Goal: Communication & Community: Connect with others

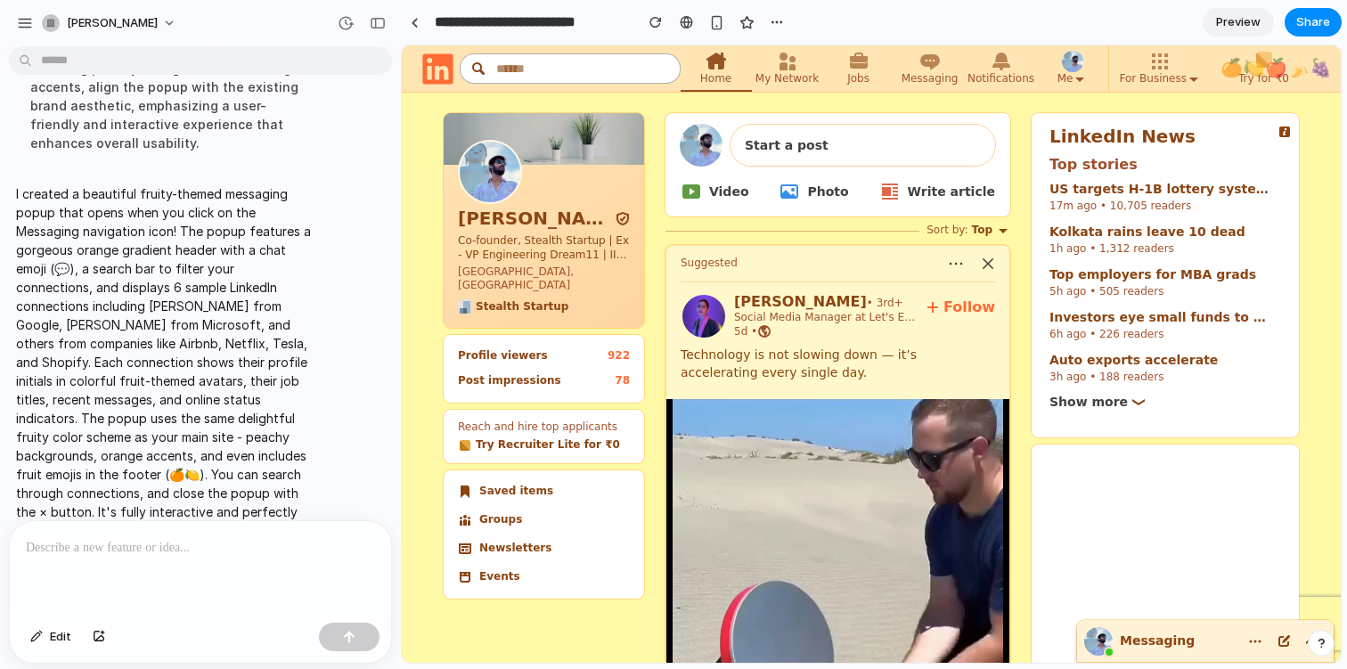
click at [1184, 639] on div "Messaging" at bounding box center [1158, 641] width 157 height 42
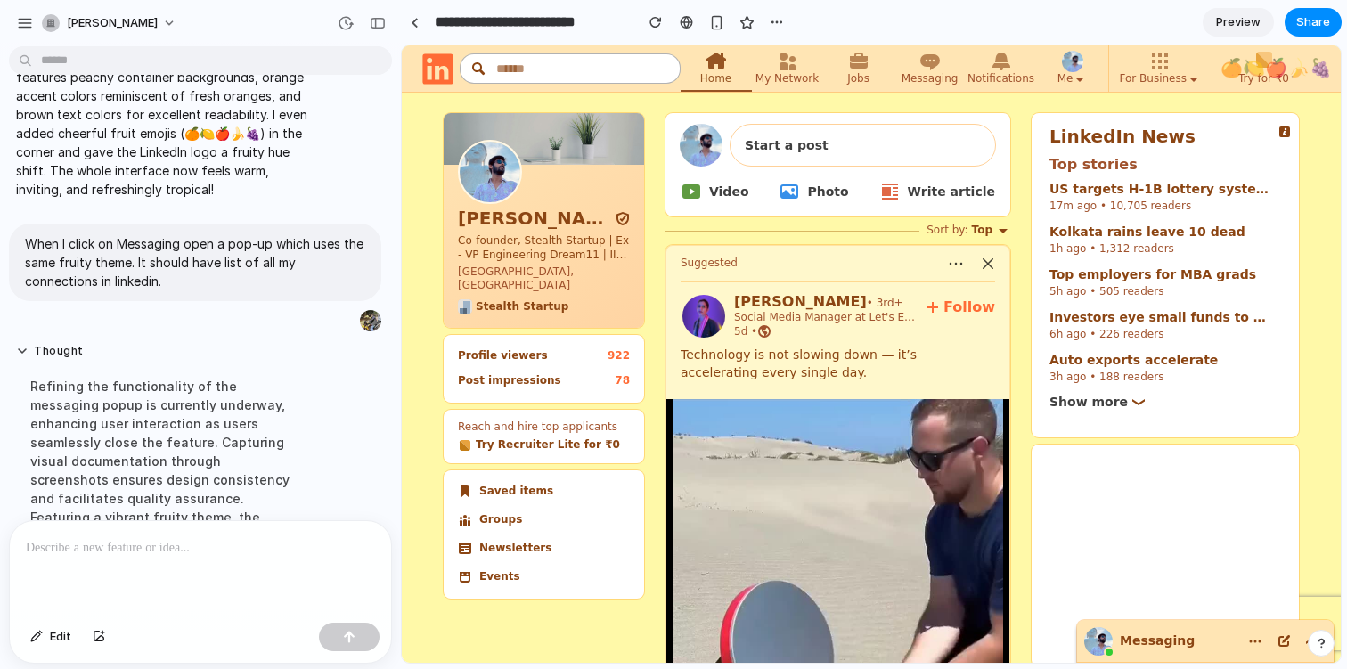
scroll to position [794, 0]
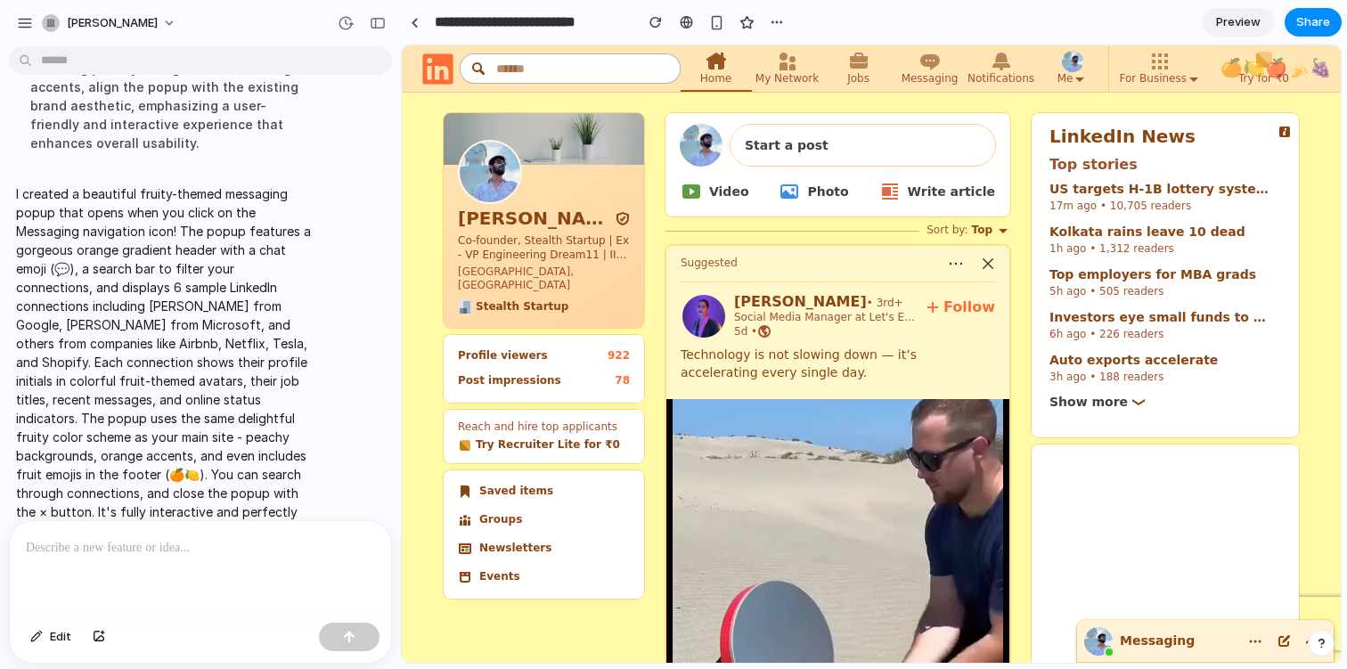
click at [1171, 634] on span "Messaging" at bounding box center [1156, 640] width 75 height 14
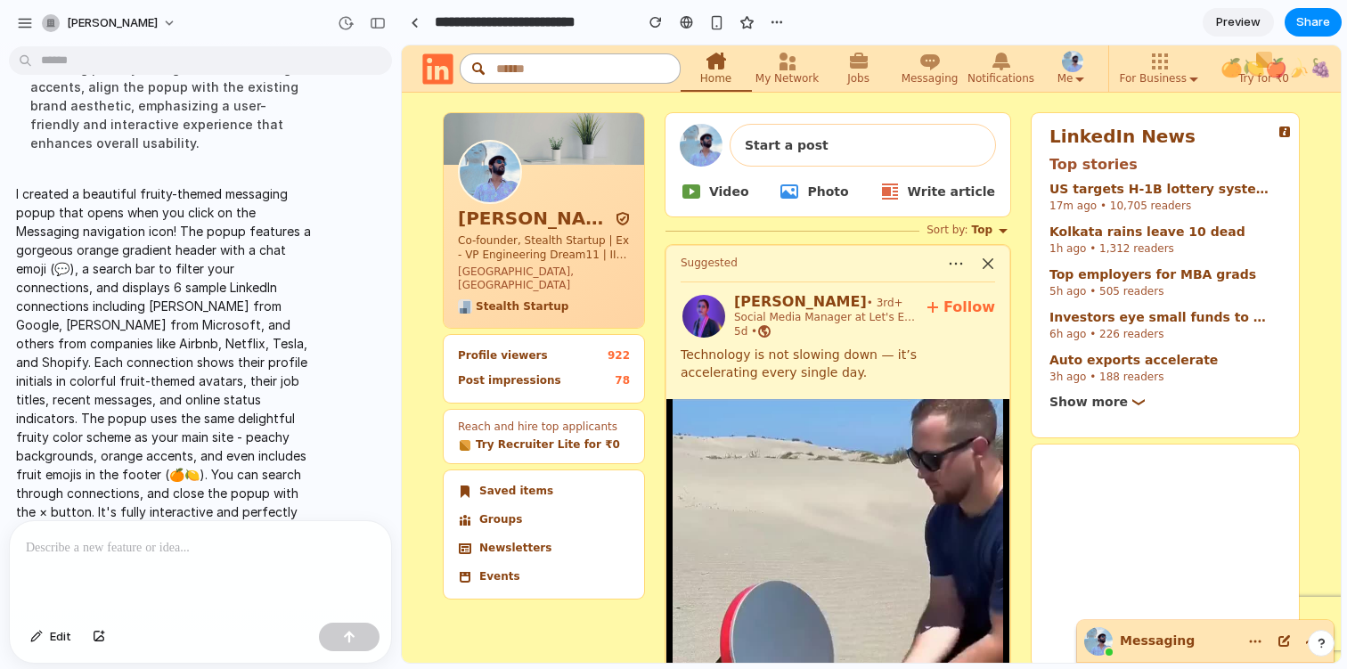
click at [1319, 641] on div "button" at bounding box center [1320, 643] width 12 height 12
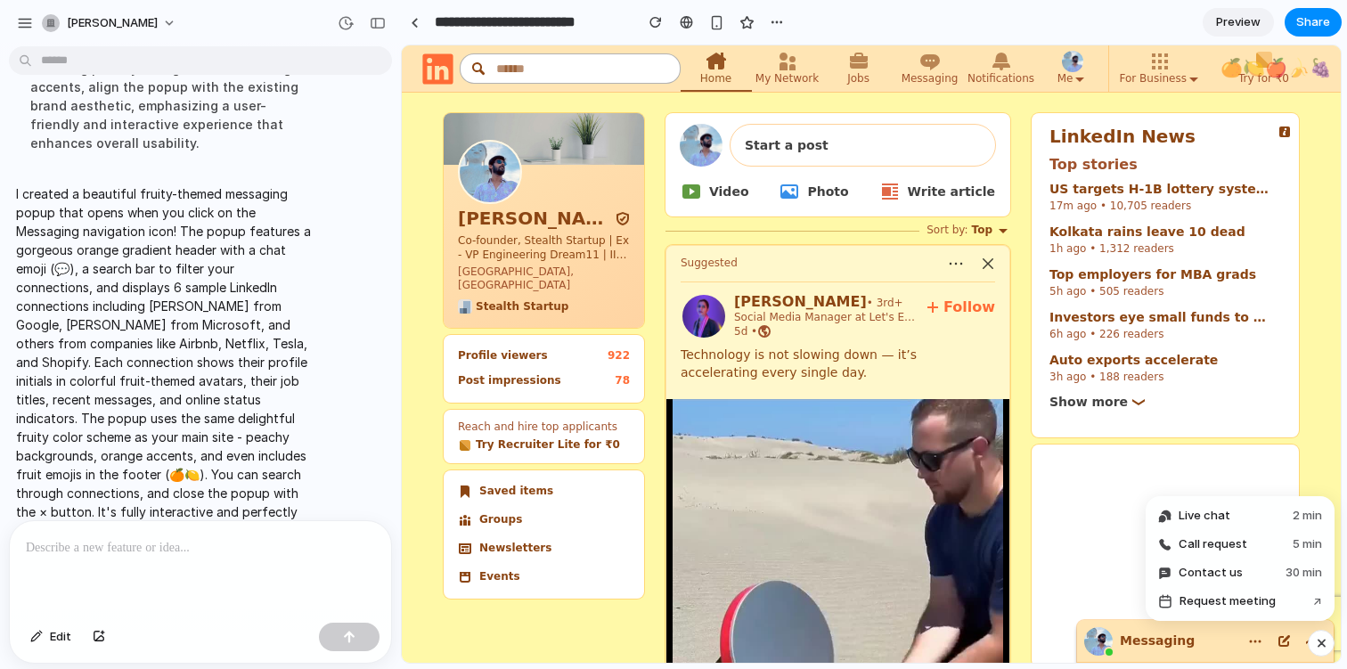
click at [1319, 641] on div "button" at bounding box center [1321, 642] width 15 height 21
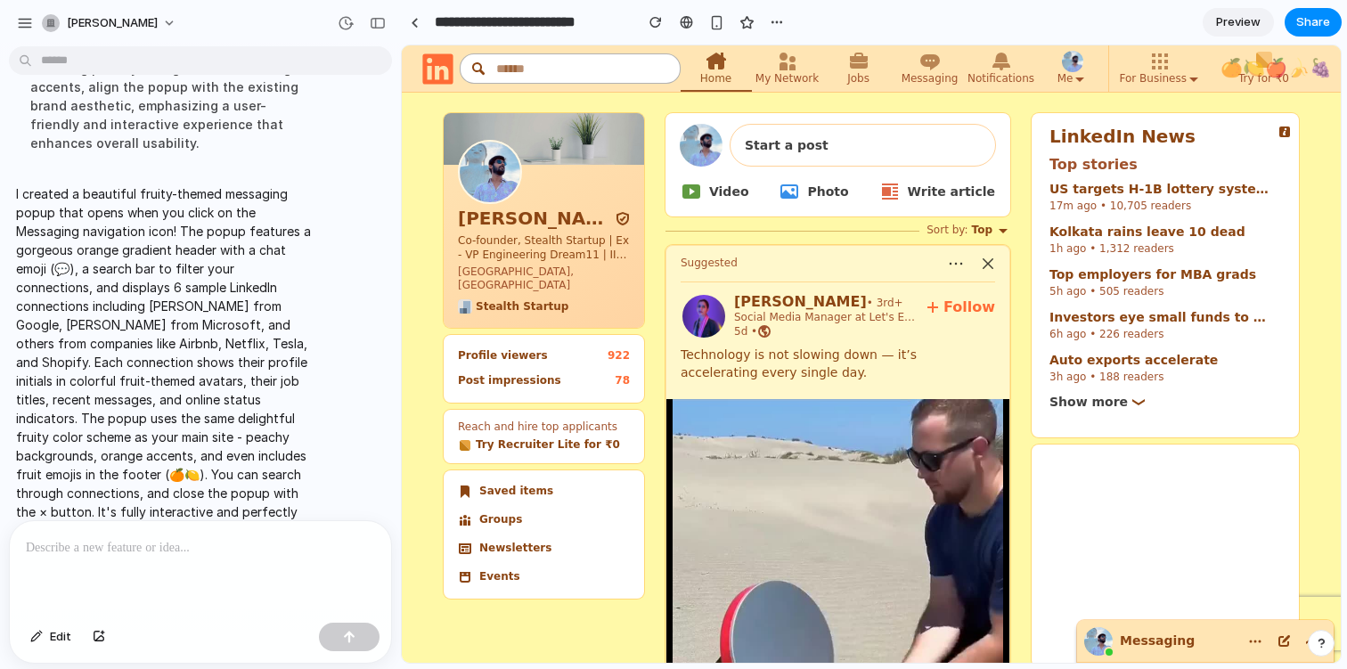
click at [1319, 641] on div "button" at bounding box center [1320, 643] width 12 height 12
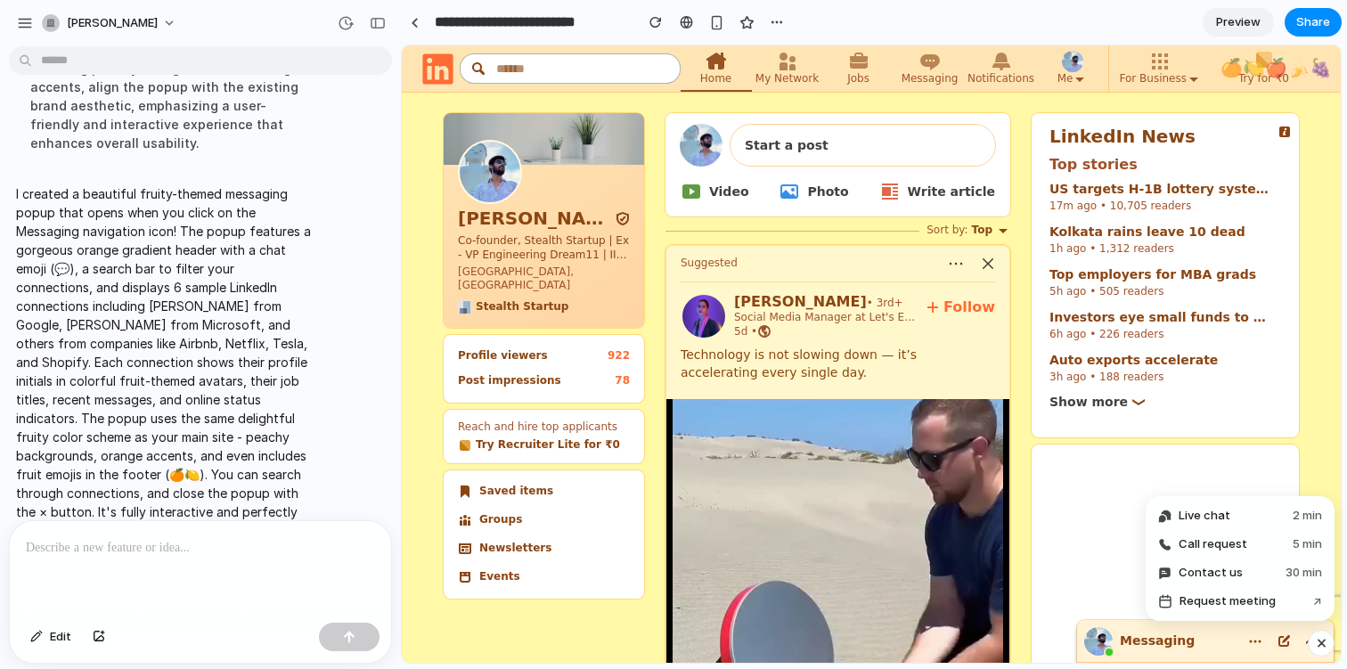
click at [1183, 644] on span "Messaging" at bounding box center [1156, 640] width 75 height 14
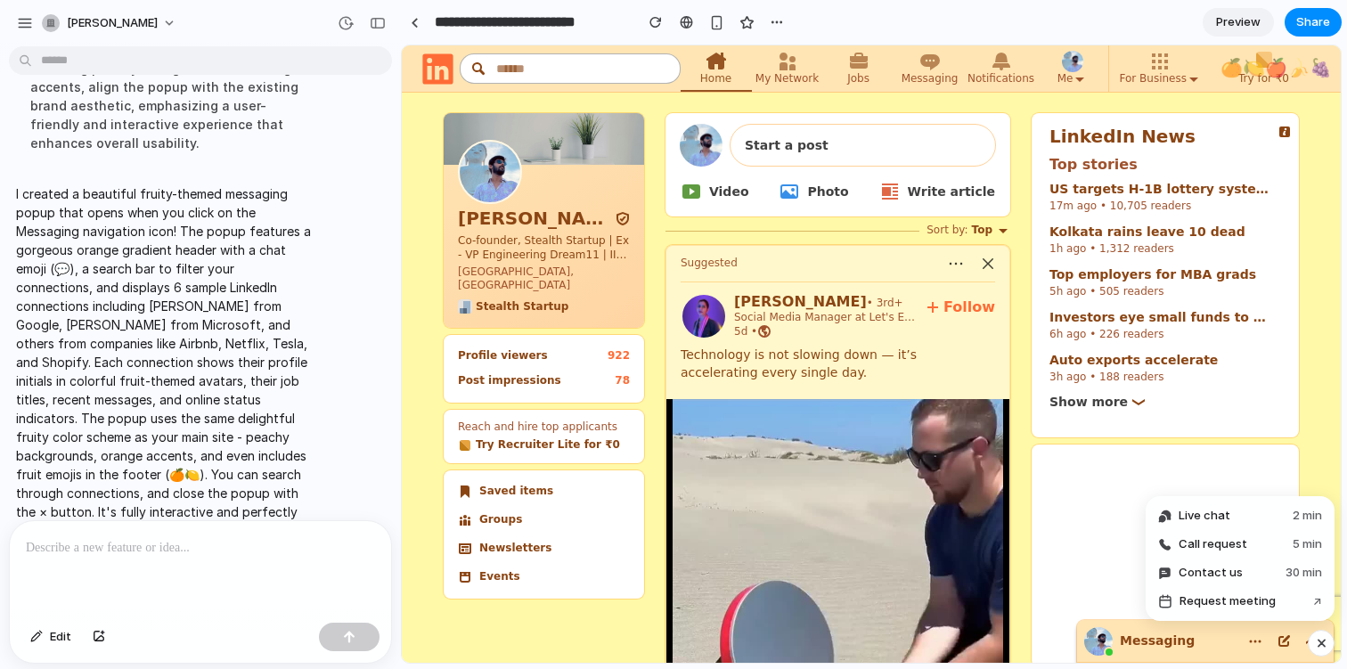
click at [1275, 73] on span "Try for ₹0" at bounding box center [1263, 78] width 51 height 16
click at [1048, 79] on button "Me" at bounding box center [1072, 68] width 71 height 46
click at [857, 69] on icon at bounding box center [858, 61] width 21 height 21
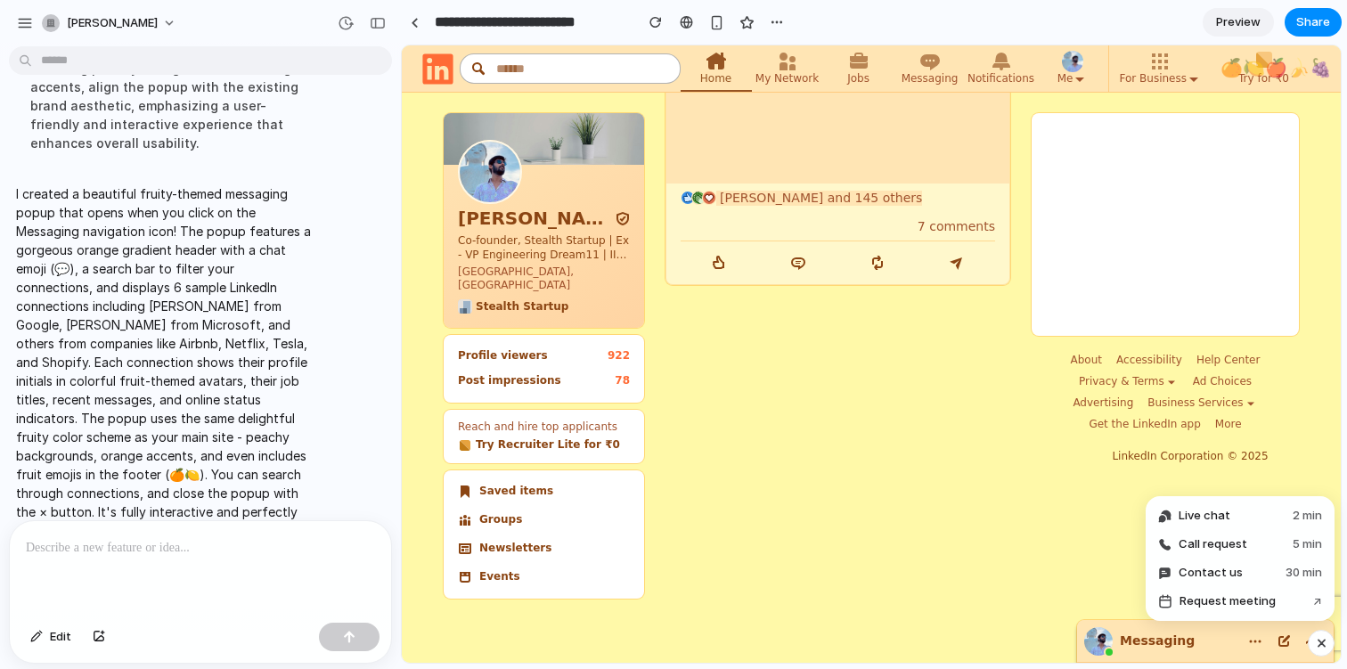
scroll to position [3235, 0]
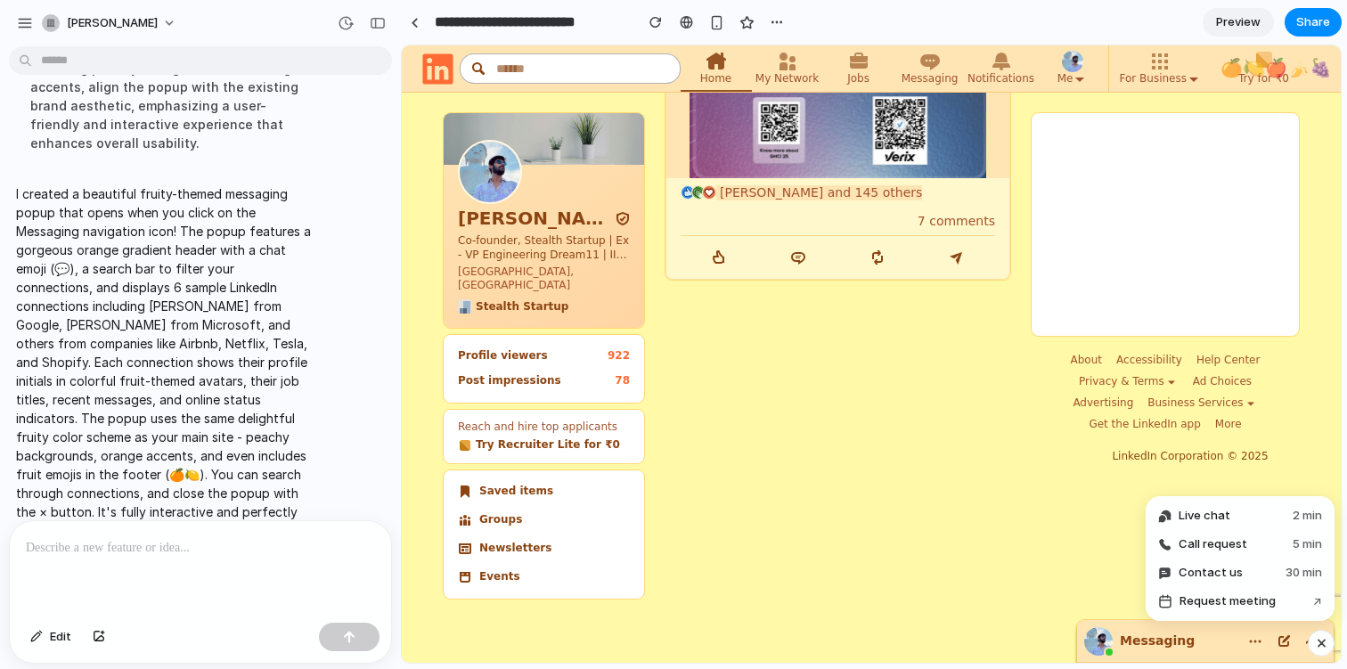
click at [564, 304] on div "[PERSON_NAME] Co-founder, Stealth Startup | Ex - VP Engineering Dream11 | IIT […" at bounding box center [544, 220] width 200 height 215
click at [559, 359] on ul "Profile viewers 922 Post impressions 78" at bounding box center [544, 368] width 172 height 39
click at [505, 349] on span "Profile viewers" at bounding box center [503, 355] width 90 height 12
click at [510, 359] on ul "Profile viewers 922 Post impressions 78" at bounding box center [544, 368] width 172 height 39
click at [510, 374] on span "Post impressions" at bounding box center [509, 380] width 103 height 12
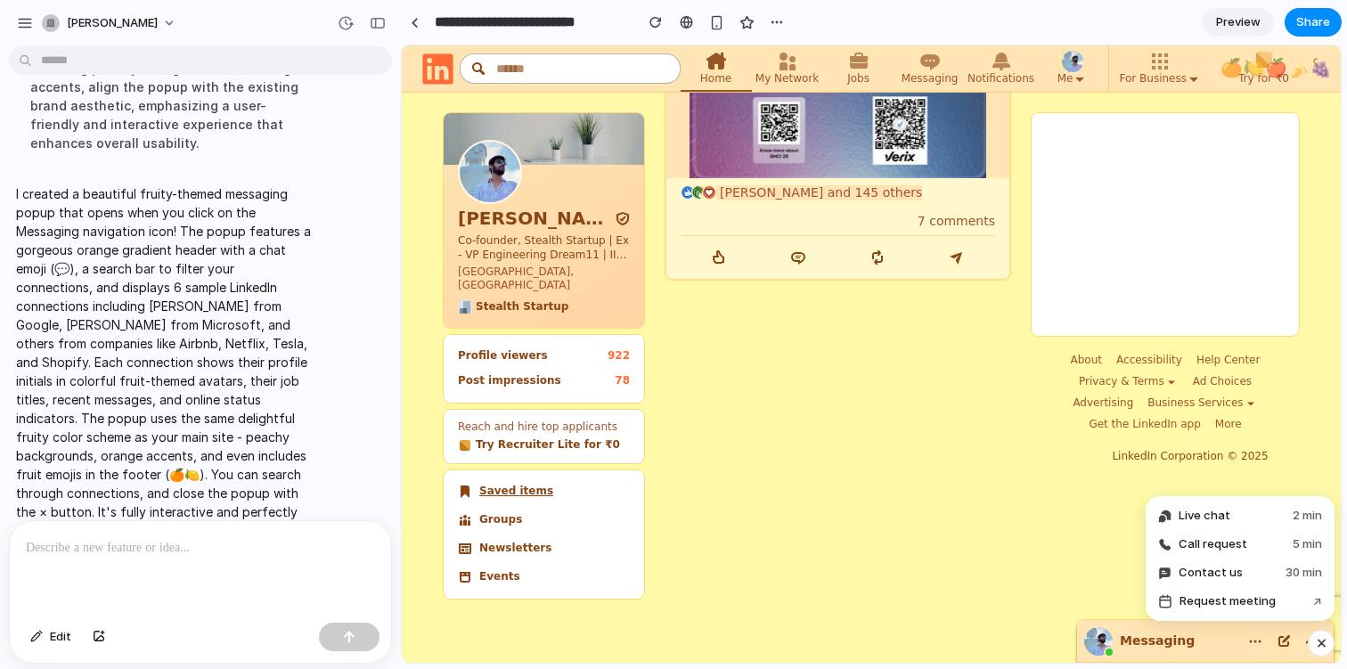
scroll to position [3292, 0]
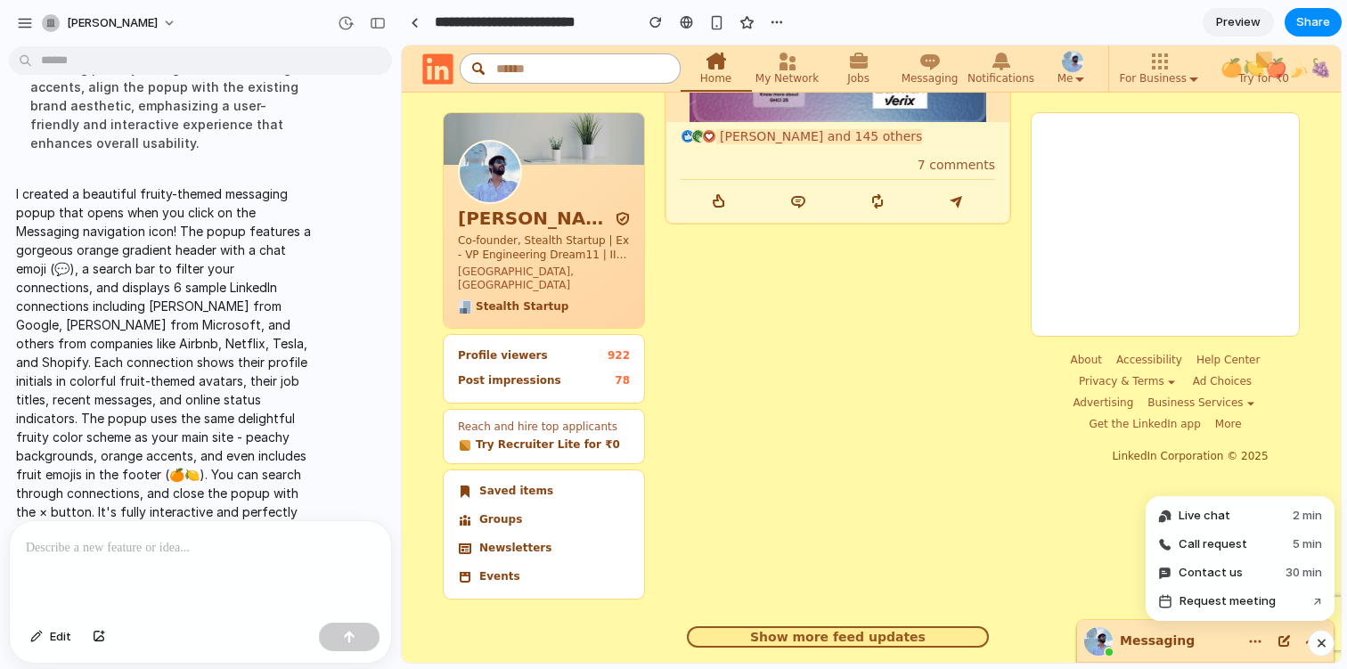
click at [798, 628] on span "Show more feed updates" at bounding box center [837, 637] width 175 height 18
click at [496, 300] on span "Stealth Startup" at bounding box center [522, 306] width 93 height 13
click at [1048, 432] on footer "About Accessibility Help Center Privacy & Terms Ad Choices Advertising Business…" at bounding box center [1164, 407] width 267 height 114
click at [1071, 457] on image at bounding box center [1087, 456] width 50 height 12
click at [565, 312] on div "[PERSON_NAME] Co-founder, Stealth Startup | Ex - VP Engineering Dream11 | IIT […" at bounding box center [544, 220] width 200 height 215
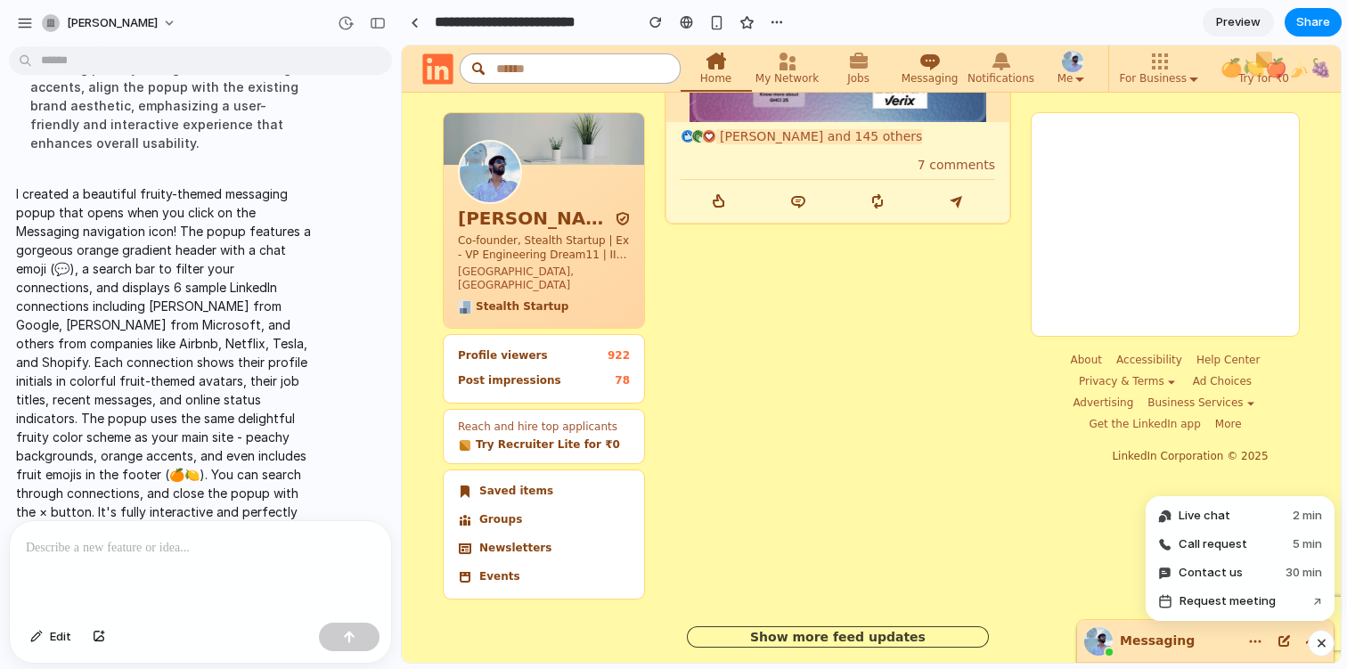
click at [916, 85] on span "Messaging" at bounding box center [929, 79] width 57 height 14
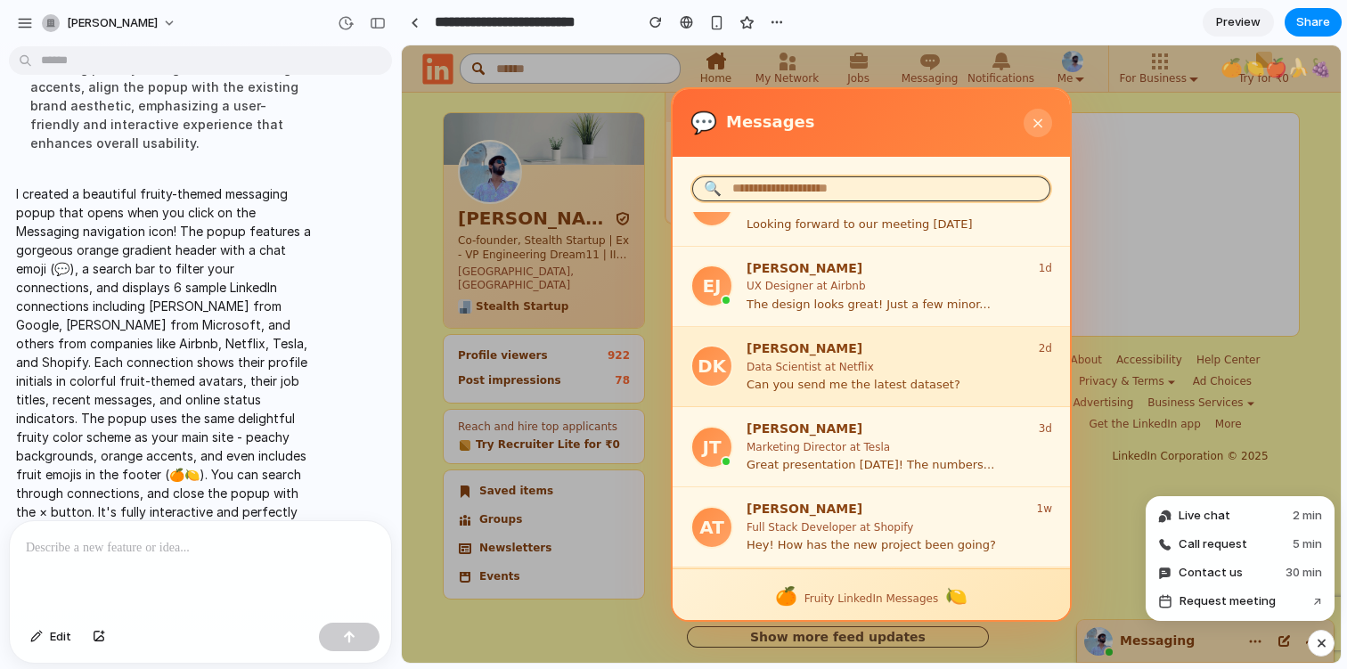
scroll to position [0, 0]
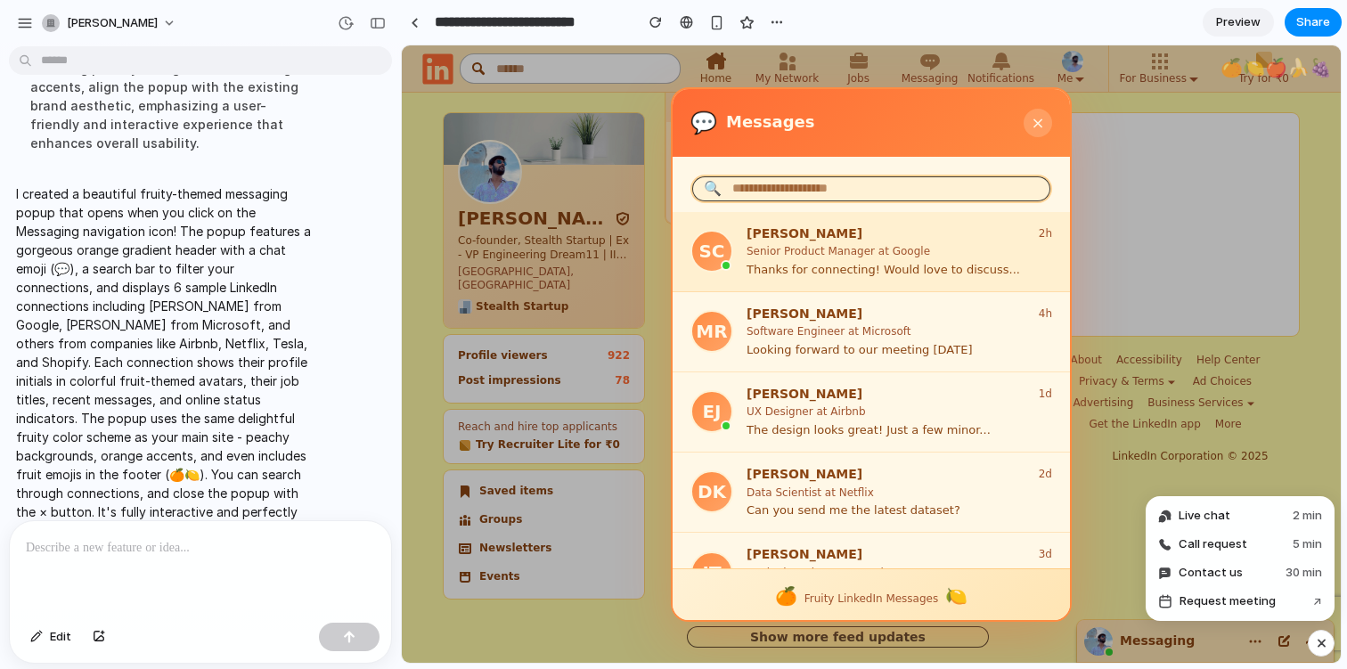
click at [891, 226] on div "[PERSON_NAME] 2h" at bounding box center [898, 233] width 305 height 17
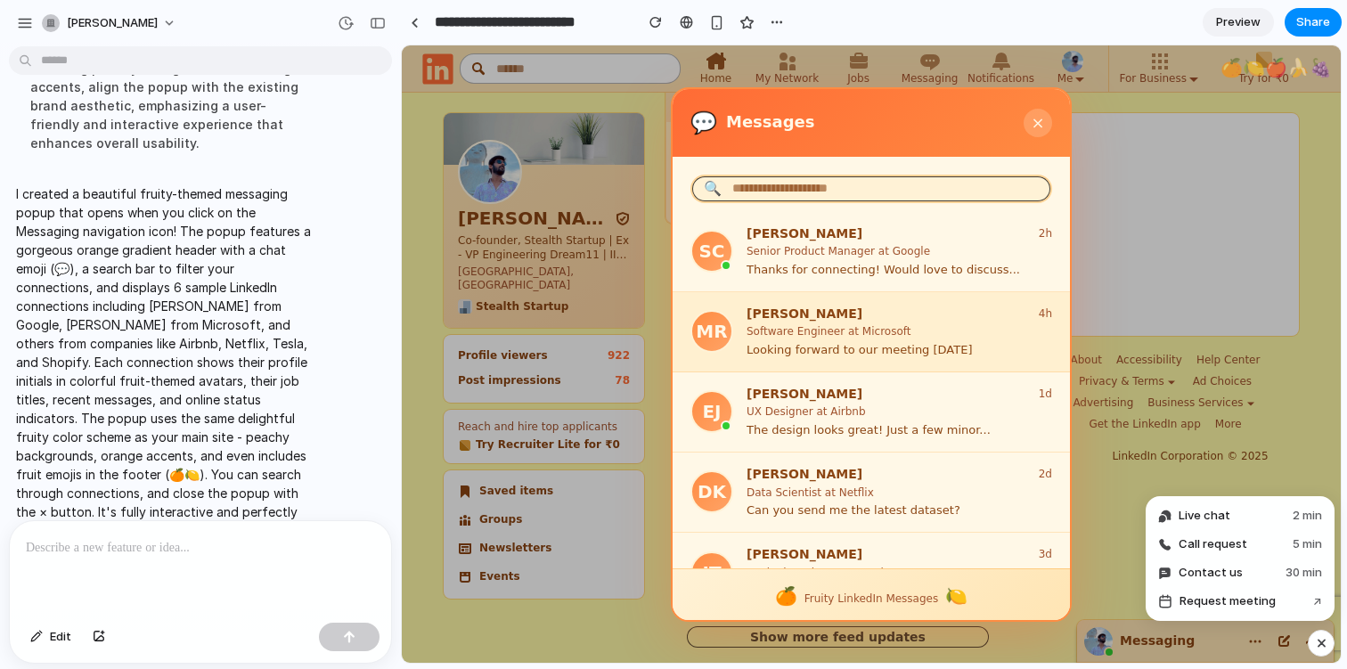
scroll to position [126, 0]
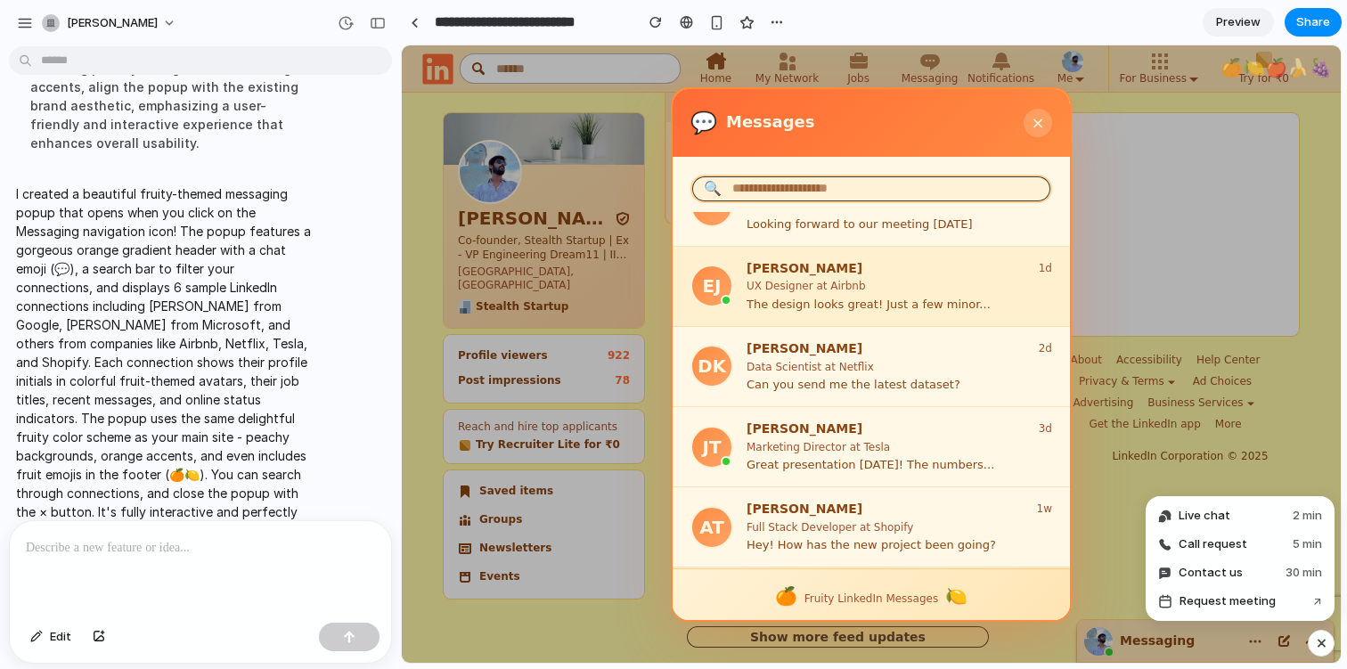
click at [912, 325] on div "[PERSON_NAME] [PERSON_NAME] 1d UX Designer at Airbnb The design looks great! Ju…" at bounding box center [870, 287] width 397 height 80
click at [878, 272] on div "[PERSON_NAME] 1d" at bounding box center [898, 268] width 305 height 17
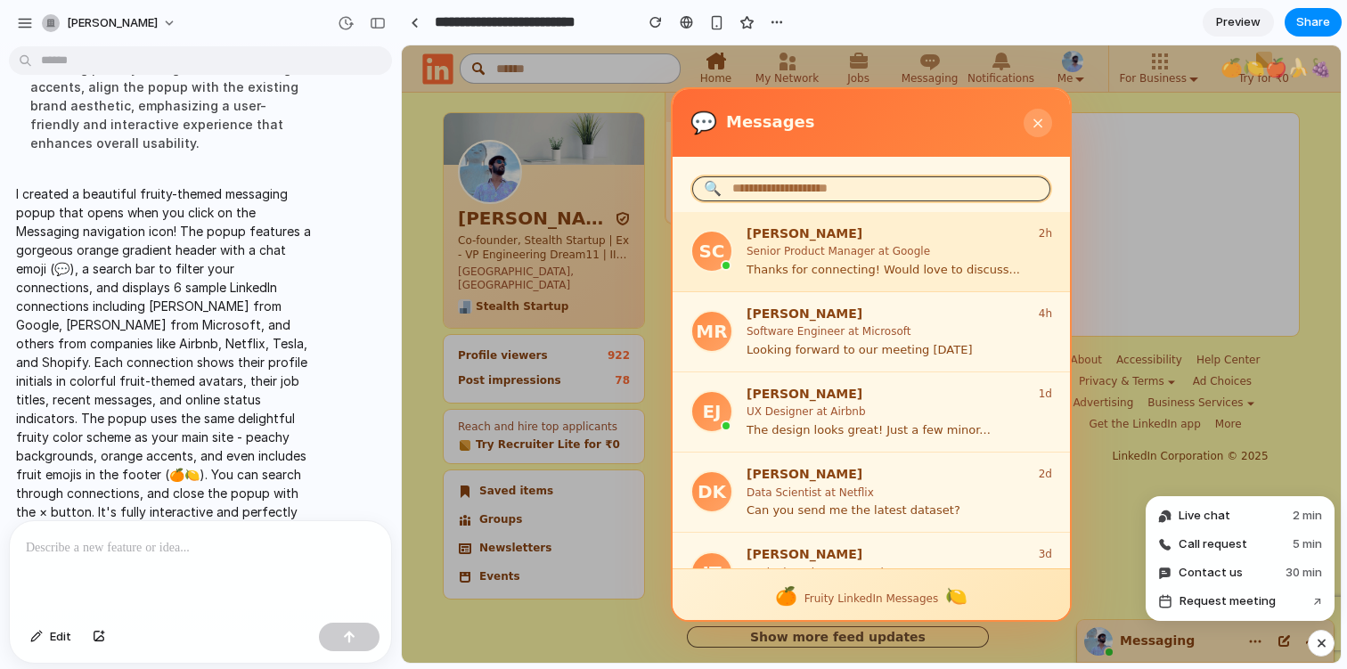
click at [852, 259] on div "[PERSON_NAME] 2h Senior Product Manager at Google Thanks for connecting! Would …" at bounding box center [898, 251] width 305 height 53
click at [910, 252] on p "Senior Product Manager at Google" at bounding box center [898, 252] width 305 height 14
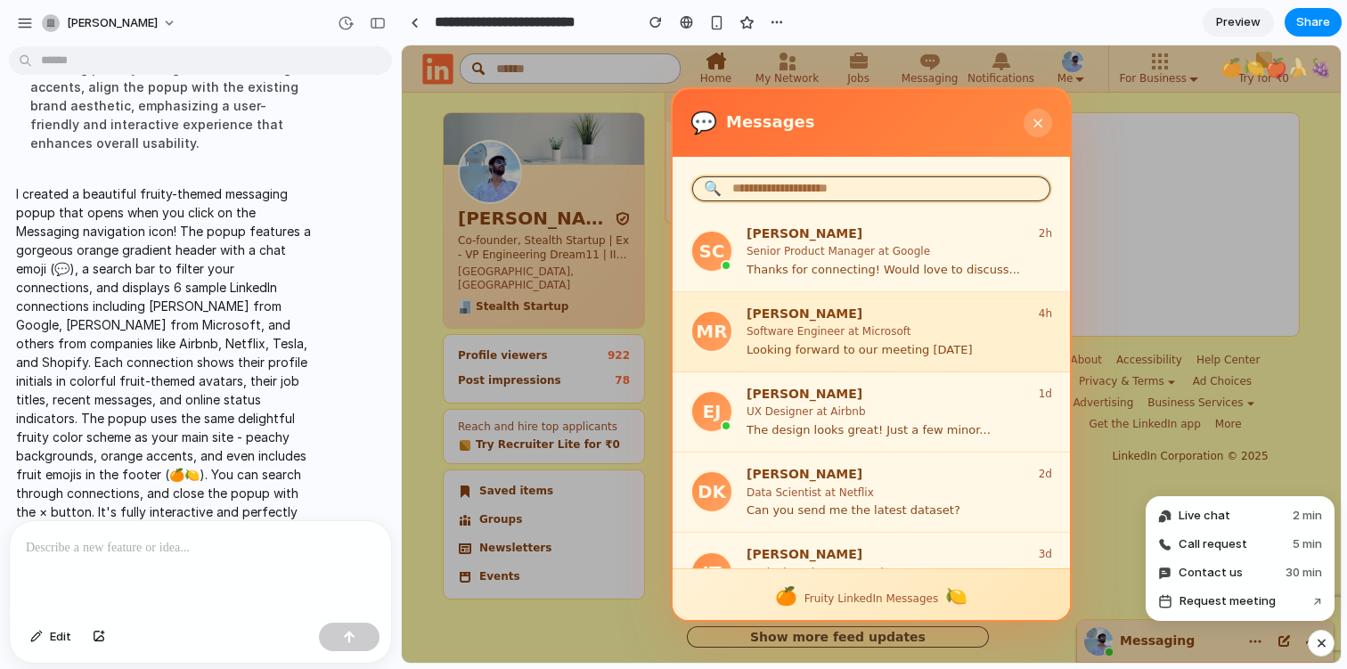
click at [914, 338] on p "Software Engineer at Microsoft" at bounding box center [898, 332] width 305 height 14
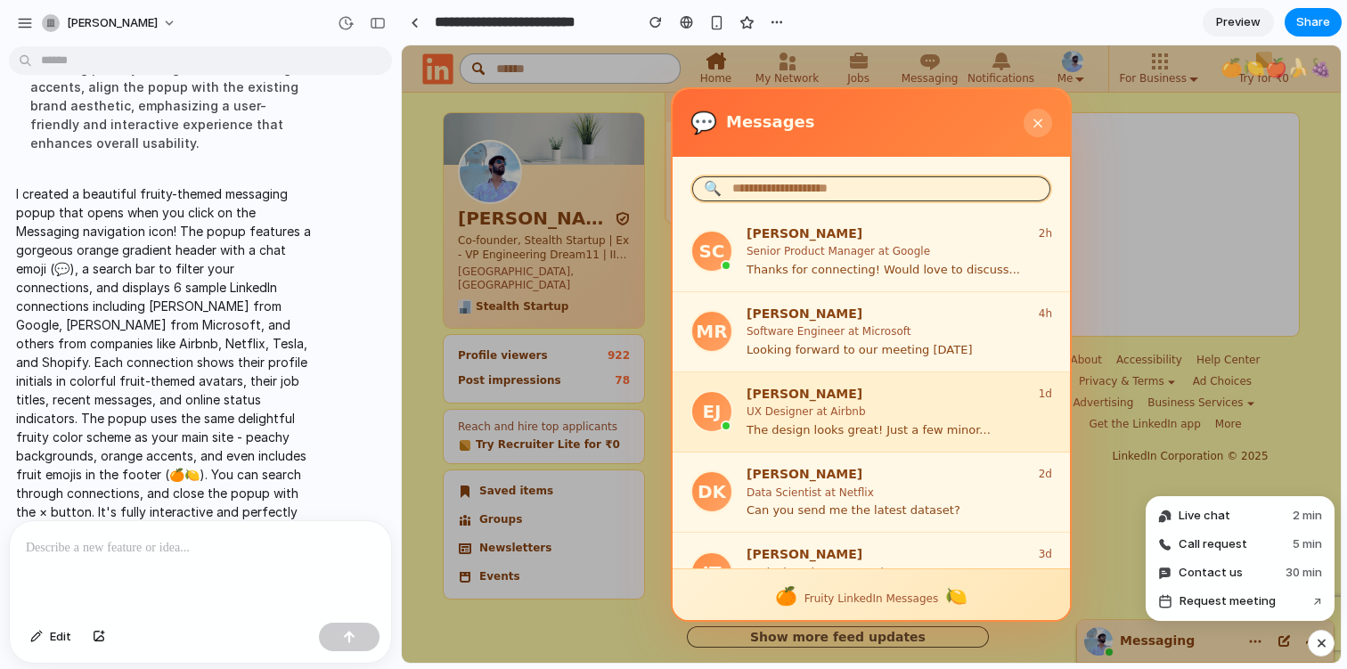
click at [961, 418] on p "UX Designer at Airbnb" at bounding box center [898, 412] width 305 height 14
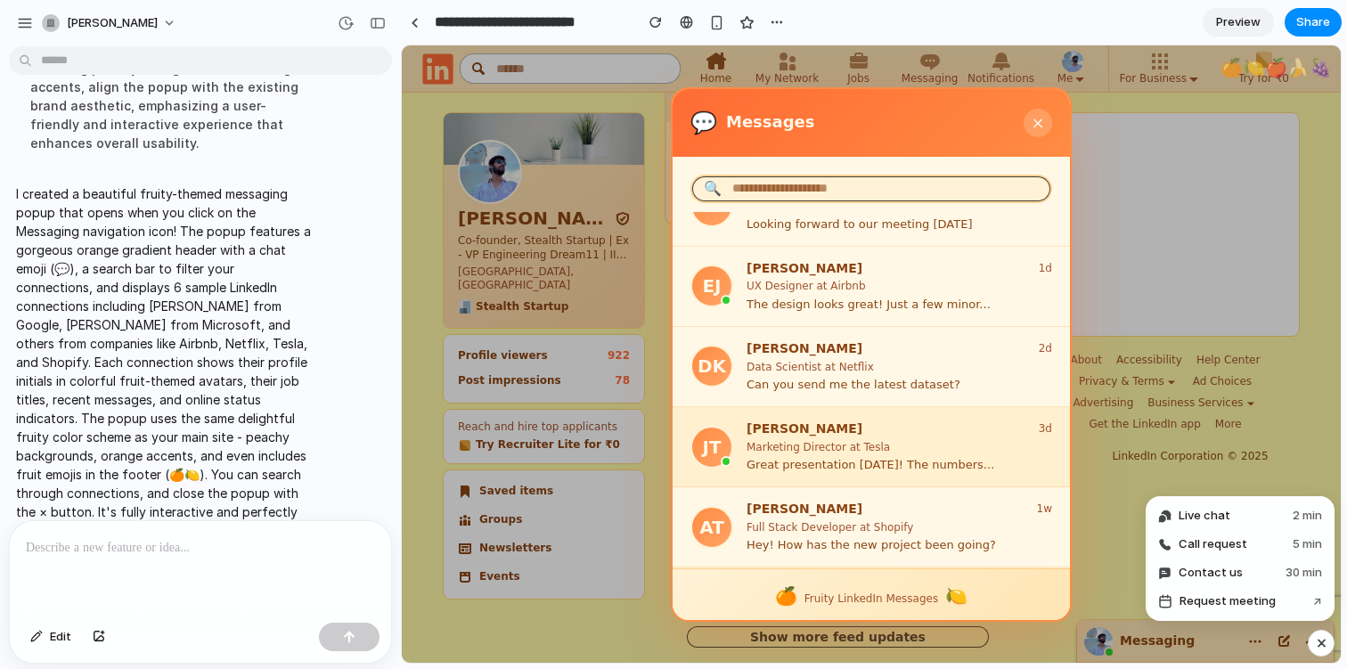
click at [961, 418] on div "[PERSON_NAME] [PERSON_NAME] 3d Marketing Director at Tesla Great presentation […" at bounding box center [870, 447] width 397 height 80
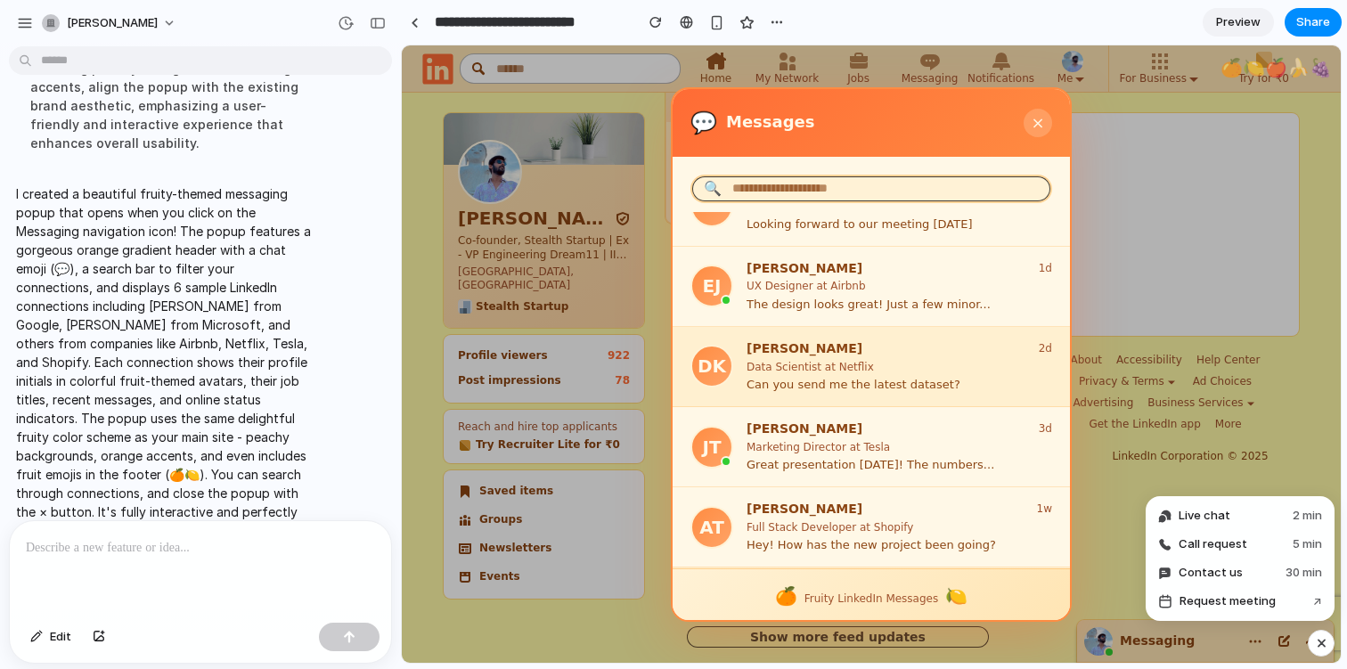
click at [944, 375] on div "[PERSON_NAME] 2d Data Scientist at Netflix Can you send me the latest dataset?" at bounding box center [898, 366] width 305 height 53
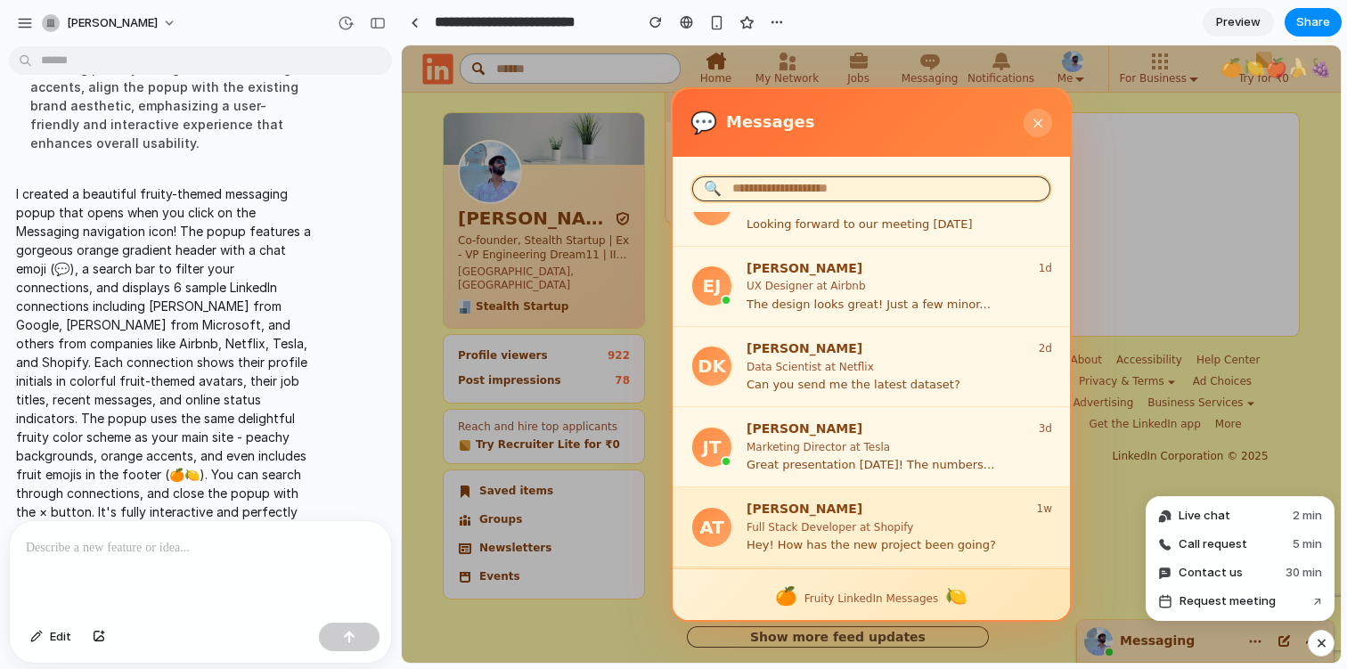
click at [921, 501] on div "[PERSON_NAME] 1w" at bounding box center [898, 509] width 305 height 17
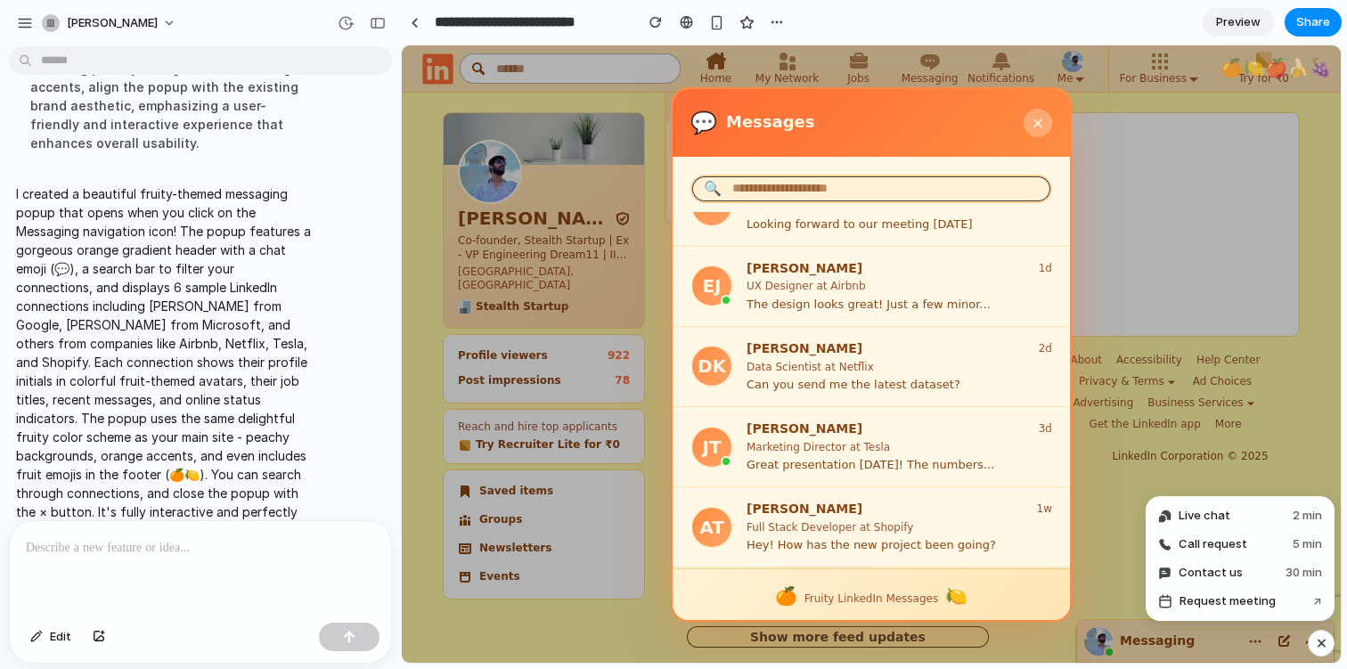
click at [1038, 131] on button "×" at bounding box center [1037, 123] width 28 height 28
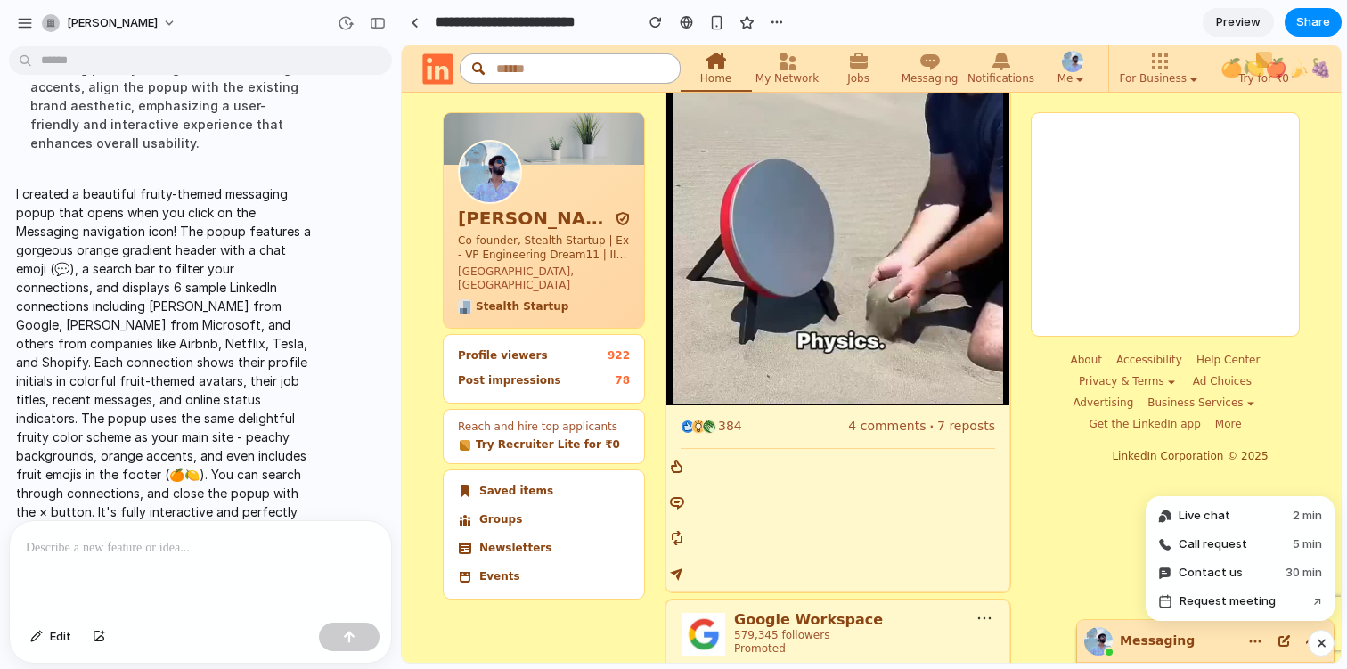
scroll to position [0, 0]
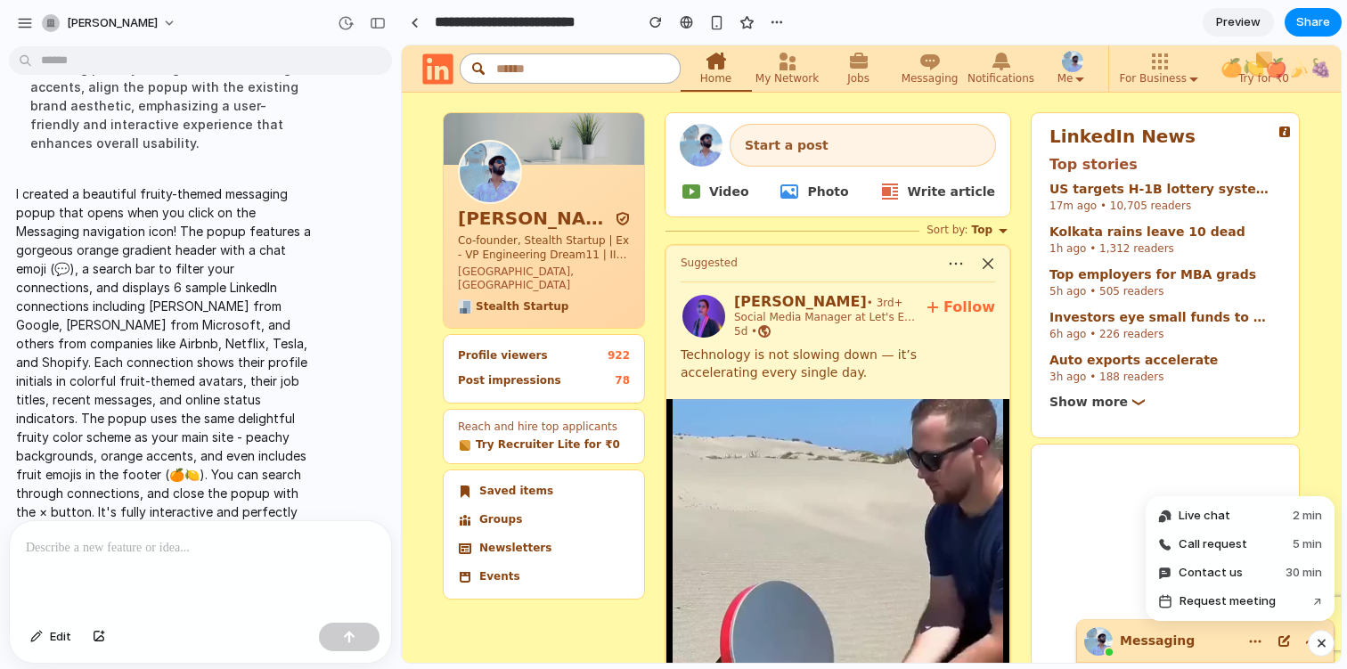
click at [779, 146] on strong "Start a post" at bounding box center [787, 145] width 84 height 14
click at [576, 188] on div "[PERSON_NAME] Co-founder, Stealth Startup | Ex - VP Engineering Dream11 | IIT […" at bounding box center [544, 220] width 200 height 215
click at [496, 166] on img at bounding box center [490, 172] width 64 height 64
click at [859, 67] on icon at bounding box center [859, 61] width 18 height 16
click at [942, 80] on span "Messaging" at bounding box center [929, 79] width 57 height 14
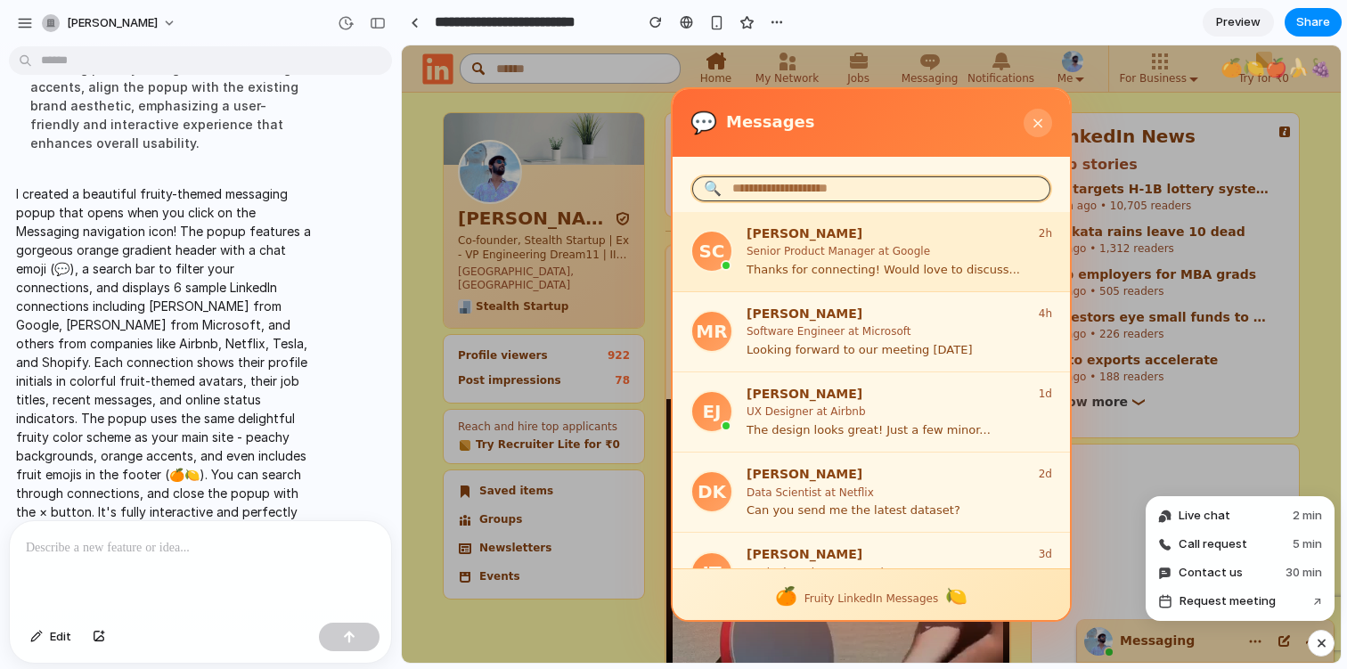
click at [903, 271] on p "Thanks for connecting! Would love to discuss..." at bounding box center [898, 270] width 305 height 15
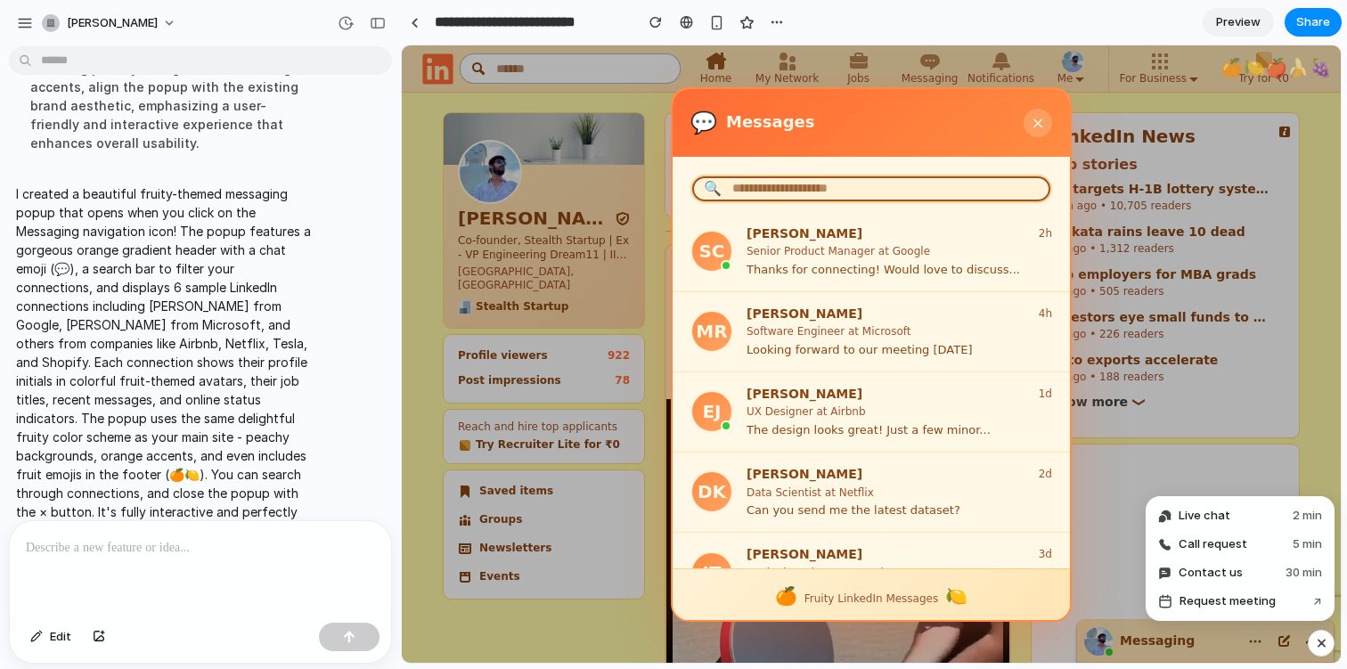
click at [908, 183] on input "text" at bounding box center [871, 189] width 362 height 28
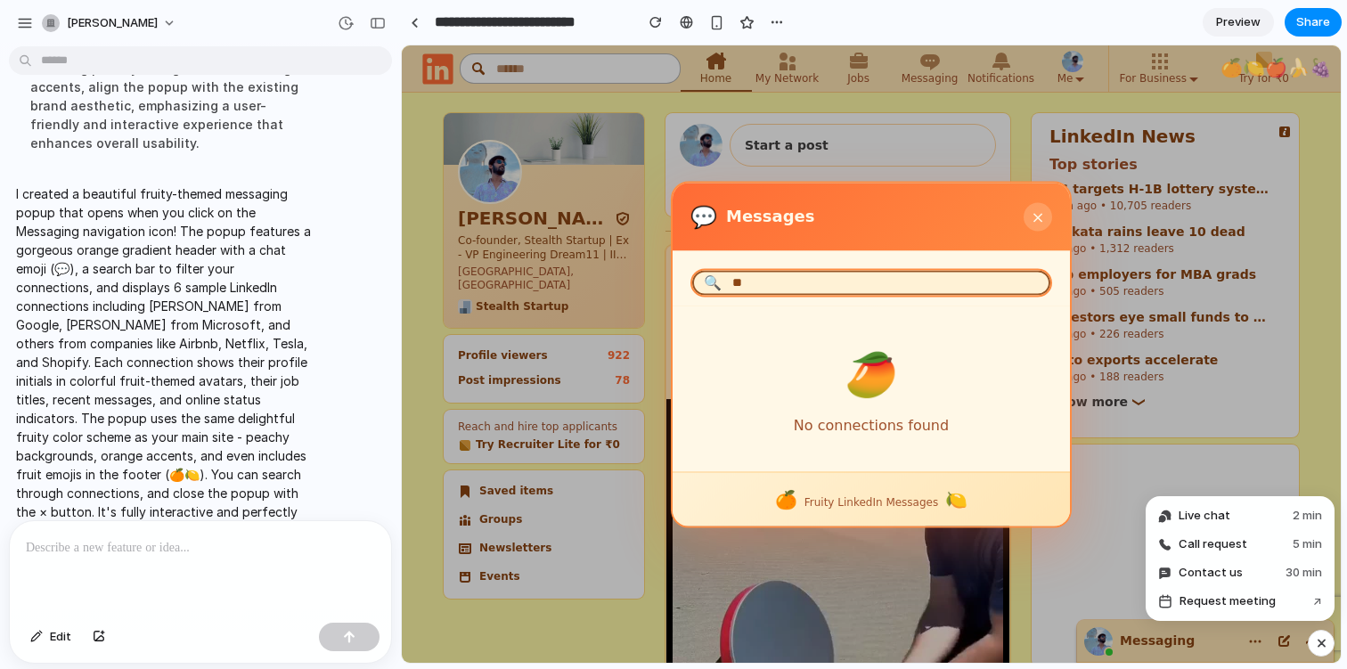
type input "*"
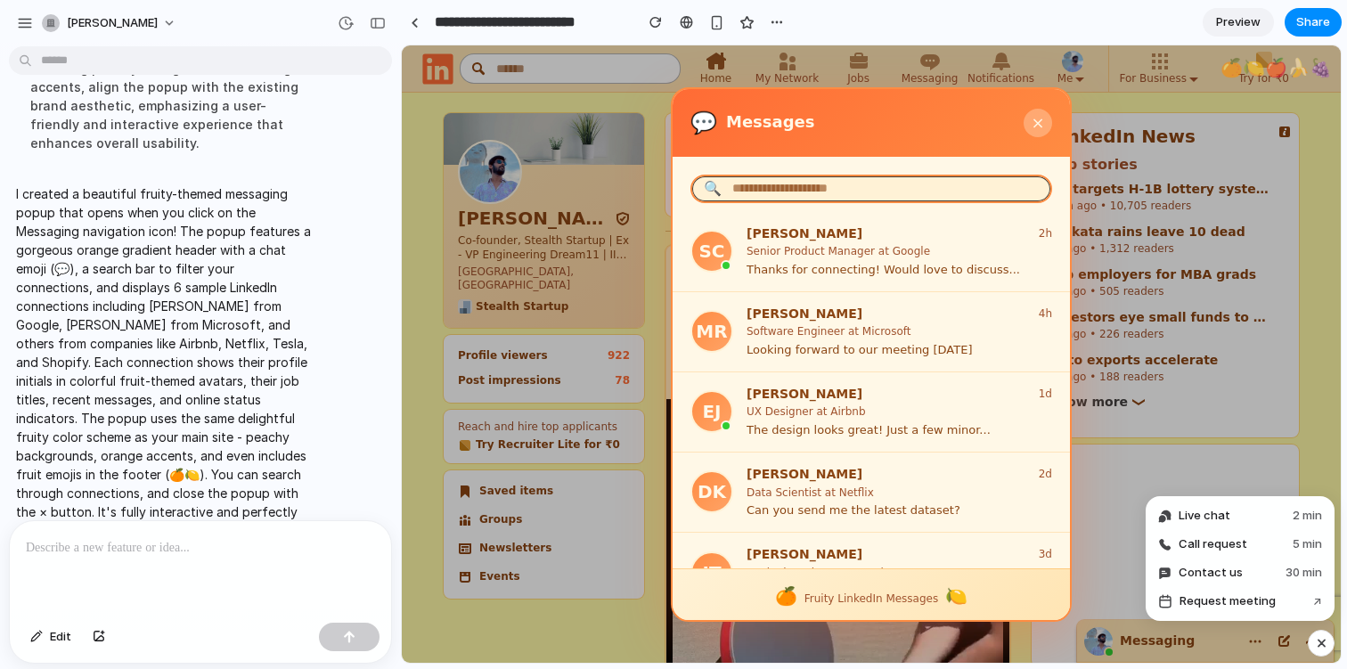
click at [1034, 125] on button "×" at bounding box center [1037, 123] width 28 height 28
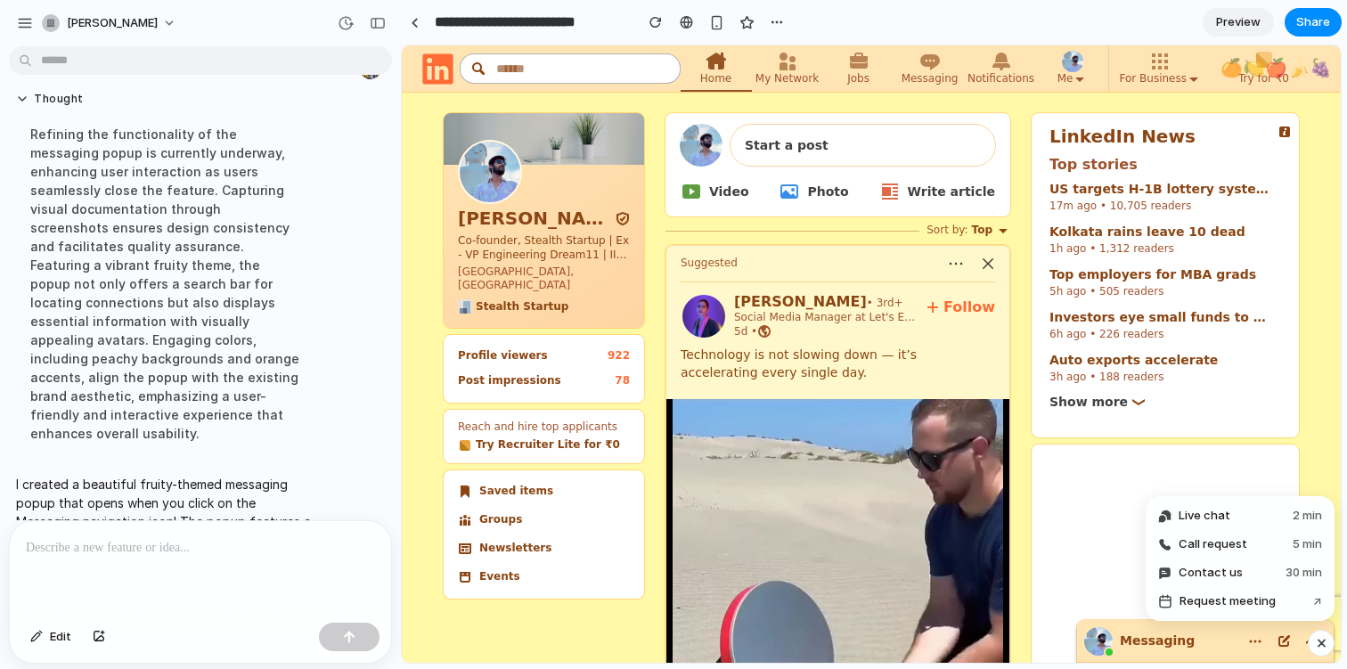
scroll to position [402, 0]
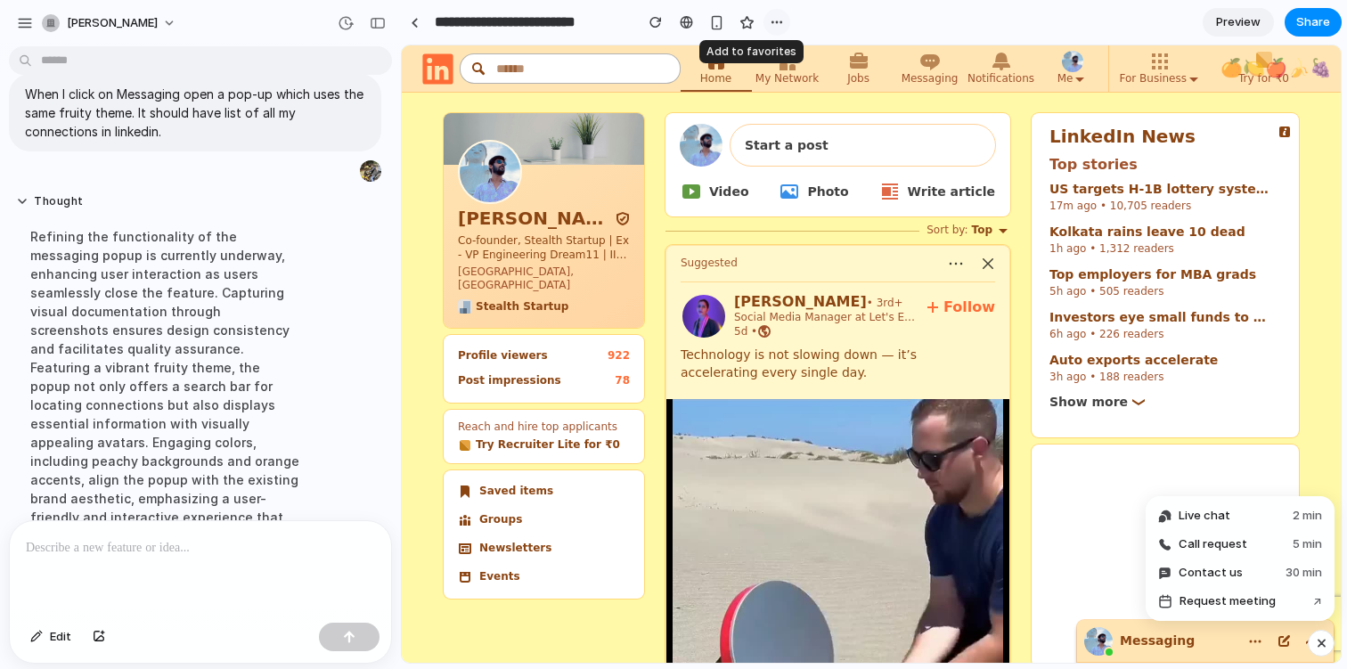
click at [777, 18] on div "button" at bounding box center [776, 22] width 14 height 14
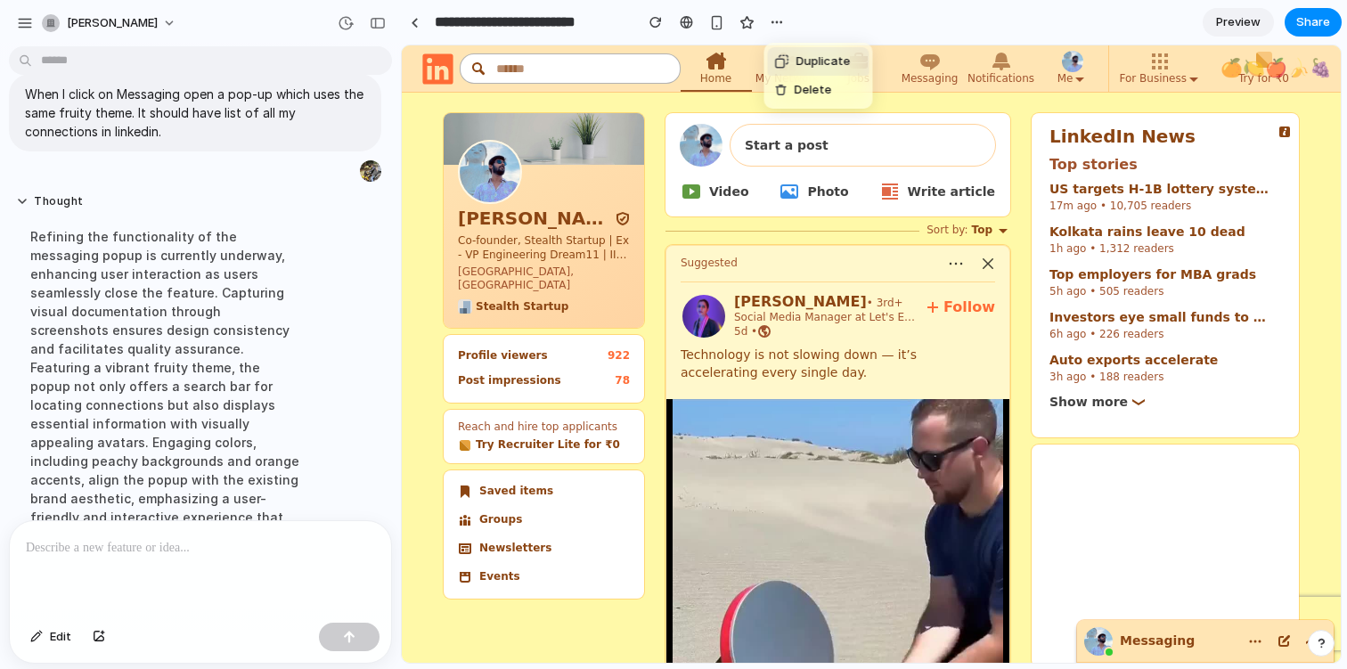
click at [823, 24] on div "Duplicate Delete" at bounding box center [673, 334] width 1347 height 669
click at [142, 16] on button "[PERSON_NAME]" at bounding box center [110, 23] width 151 height 28
click at [27, 20] on div "Settings Invite members Change theme Sign out" at bounding box center [673, 334] width 1347 height 669
click at [118, 16] on span "[PERSON_NAME]" at bounding box center [112, 23] width 91 height 18
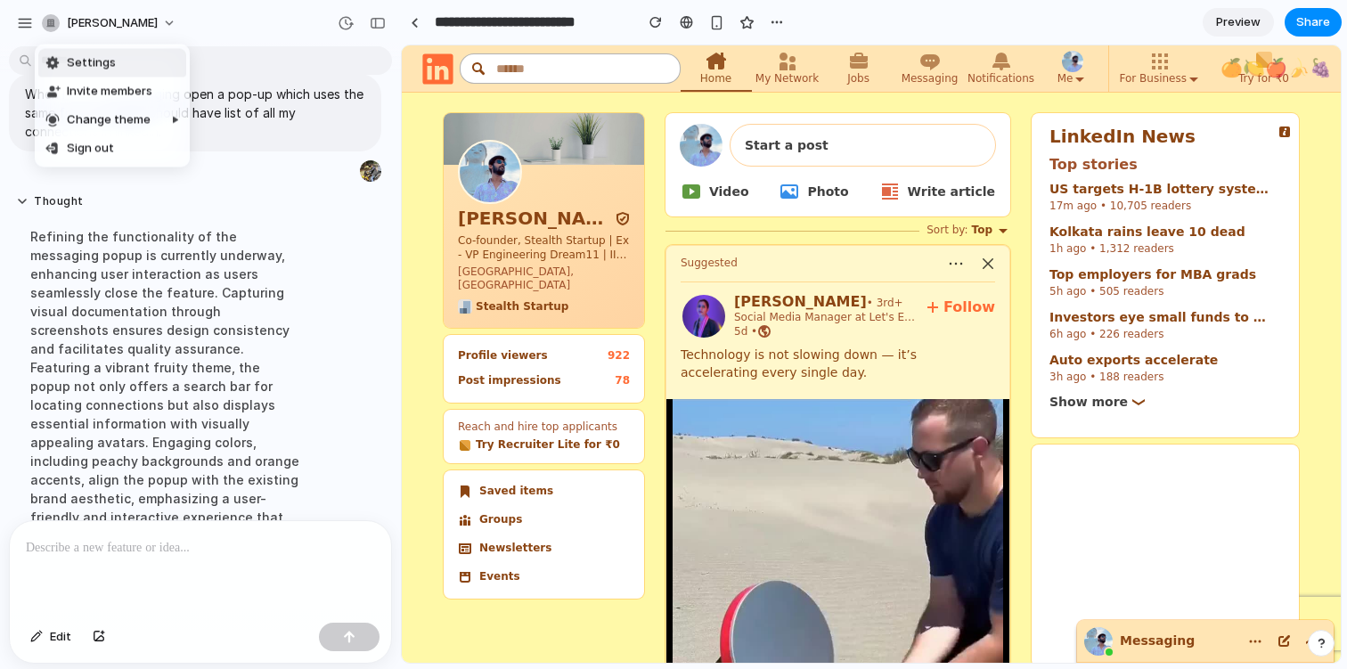
click at [206, 23] on div "Settings Invite members Change theme Sign out" at bounding box center [673, 334] width 1347 height 669
click at [28, 24] on div "button" at bounding box center [25, 23] width 16 height 16
click at [25, 30] on button "button" at bounding box center [25, 23] width 27 height 27
